Goal: Answer question/provide support

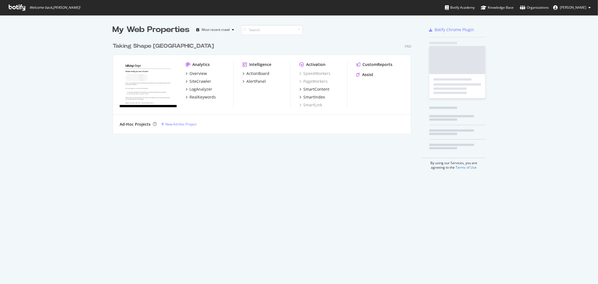
scroll to position [278, 587]
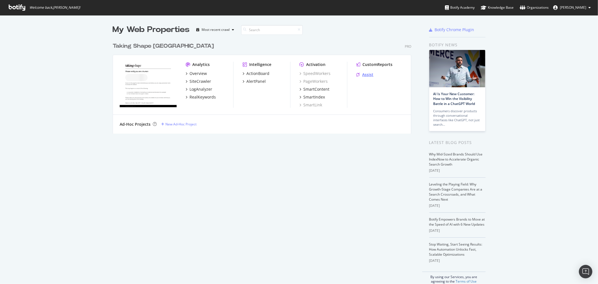
click at [366, 74] on div "Assist" at bounding box center [367, 75] width 11 height 6
